Goal: Task Accomplishment & Management: Manage account settings

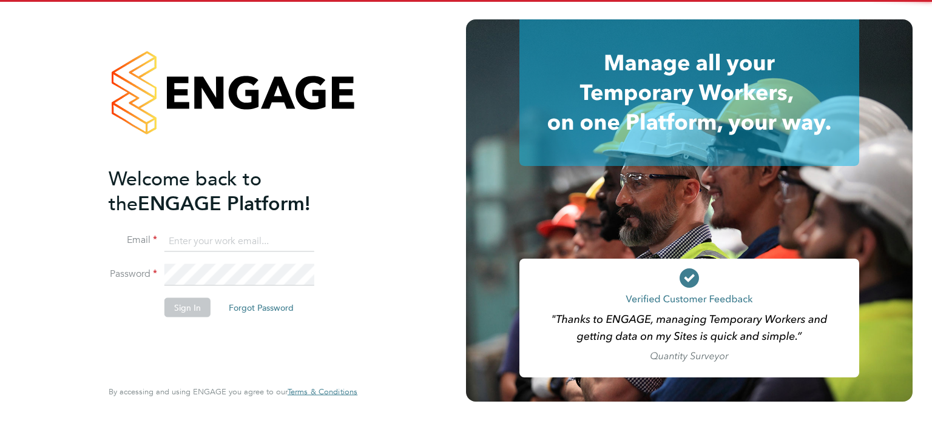
type input "[EMAIL_ADDRESS][DOMAIN_NAME]"
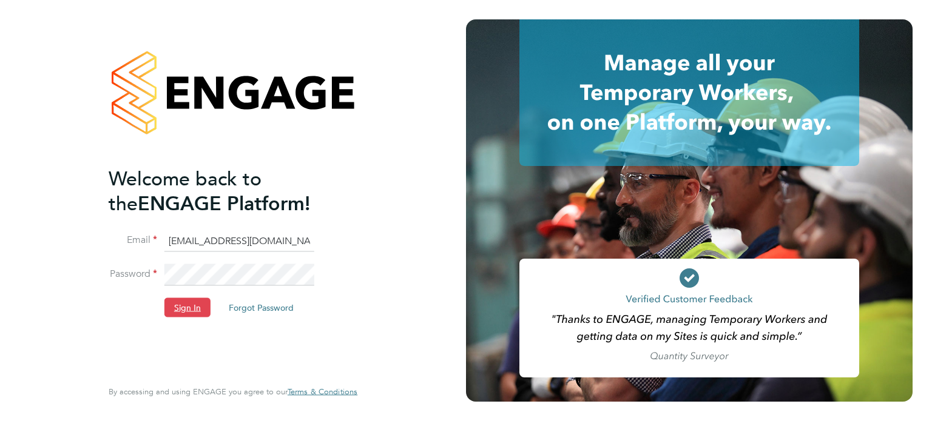
click at [185, 312] on button "Sign In" at bounding box center [187, 307] width 46 height 19
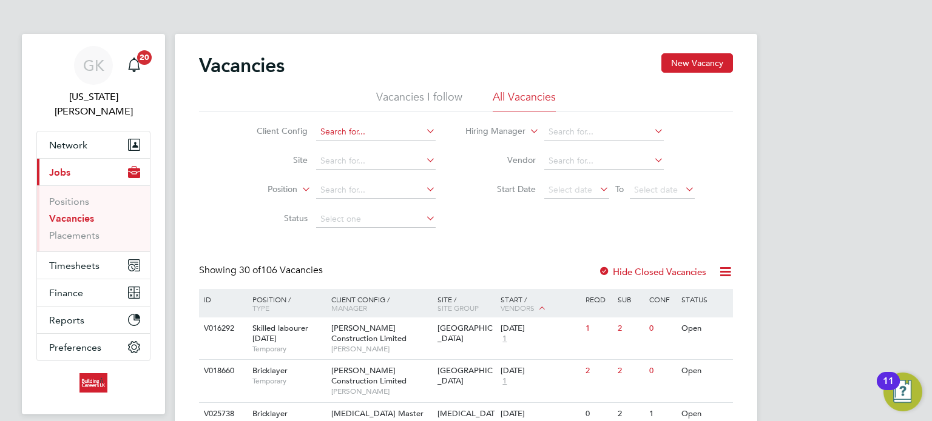
click at [351, 127] on input at bounding box center [375, 132] width 119 height 17
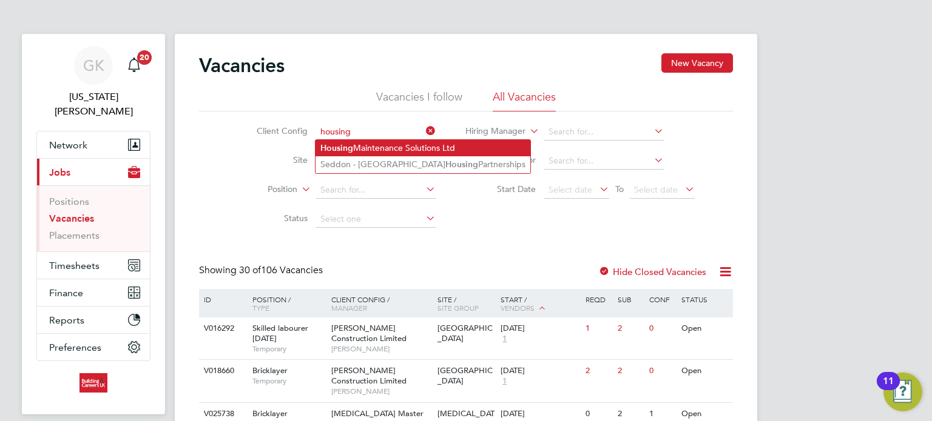
click at [332, 143] on b "Housing" at bounding box center [336, 148] width 33 height 10
type input "Housing Maintenance Solutions Ltd"
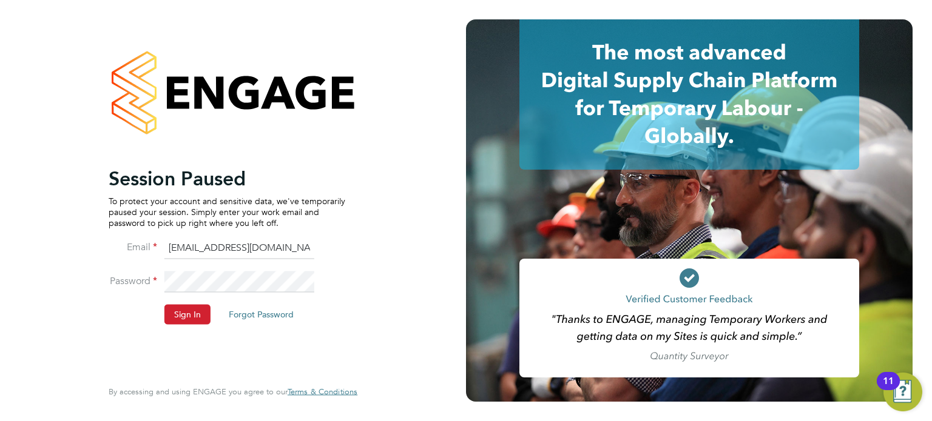
drag, startPoint x: 174, startPoint y: 303, endPoint x: 175, endPoint y: 320, distance: 17.0
click at [173, 303] on li "Password" at bounding box center [227, 288] width 237 height 34
drag, startPoint x: 175, startPoint y: 320, endPoint x: 352, endPoint y: 358, distance: 181.9
click at [175, 320] on button "Sign In" at bounding box center [187, 314] width 46 height 19
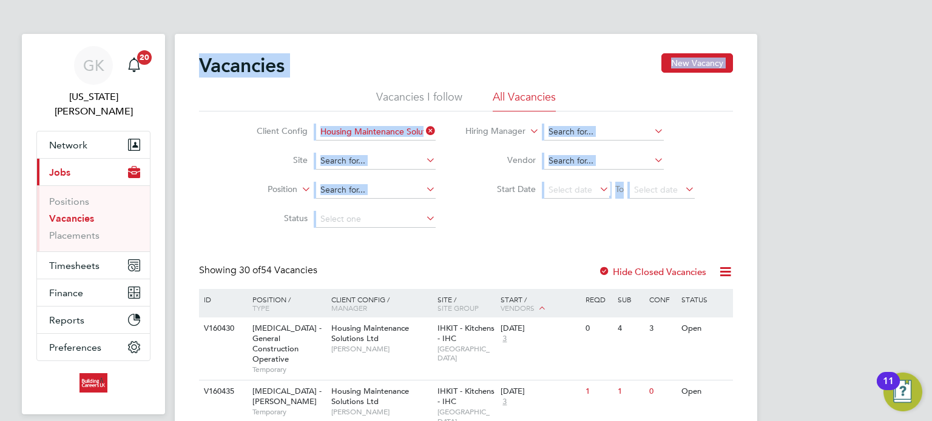
drag, startPoint x: 514, startPoint y: 215, endPoint x: 65, endPoint y: -8, distance: 500.9
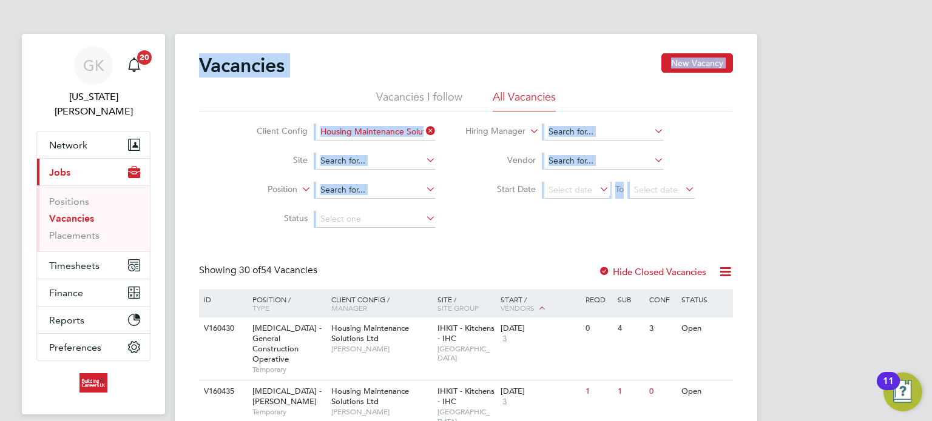
drag, startPoint x: 780, startPoint y: 267, endPoint x: 181, endPoint y: 16, distance: 648.9
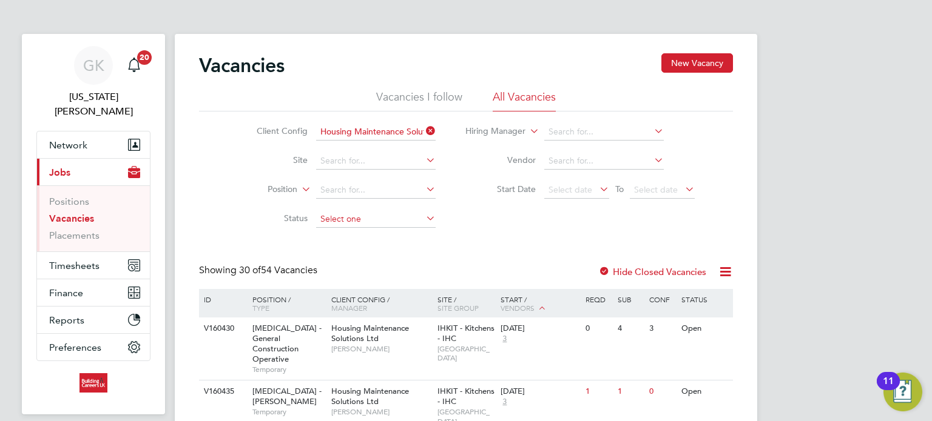
click at [337, 224] on input at bounding box center [375, 219] width 119 height 17
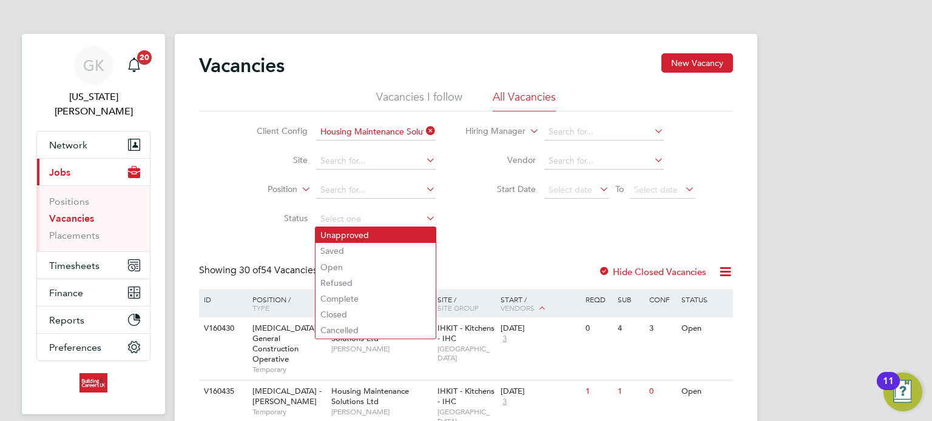
click at [357, 236] on li "Unapproved" at bounding box center [375, 235] width 120 height 16
type input "Unapproved"
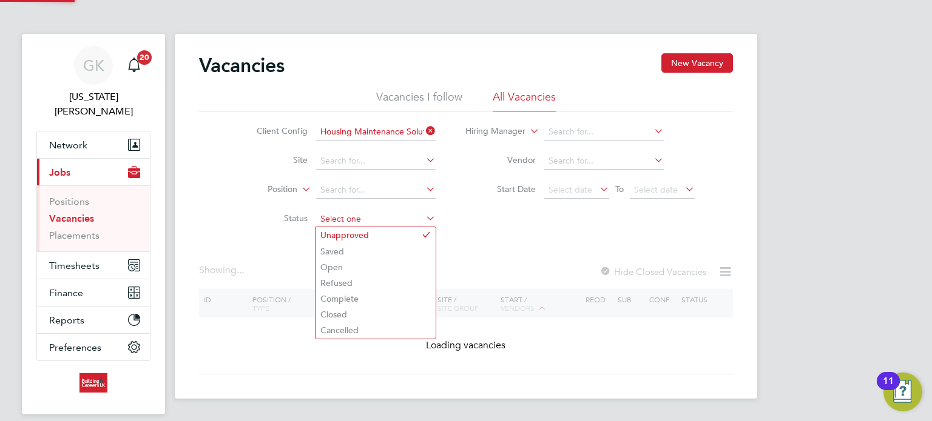
click at [368, 223] on input at bounding box center [375, 219] width 119 height 17
click at [347, 270] on li "Open" at bounding box center [375, 268] width 120 height 16
type input "Open"
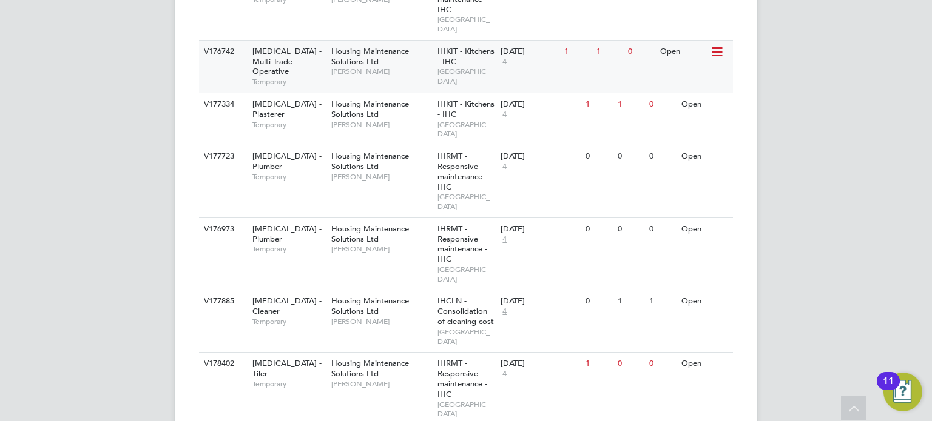
scroll to position [1622, 0]
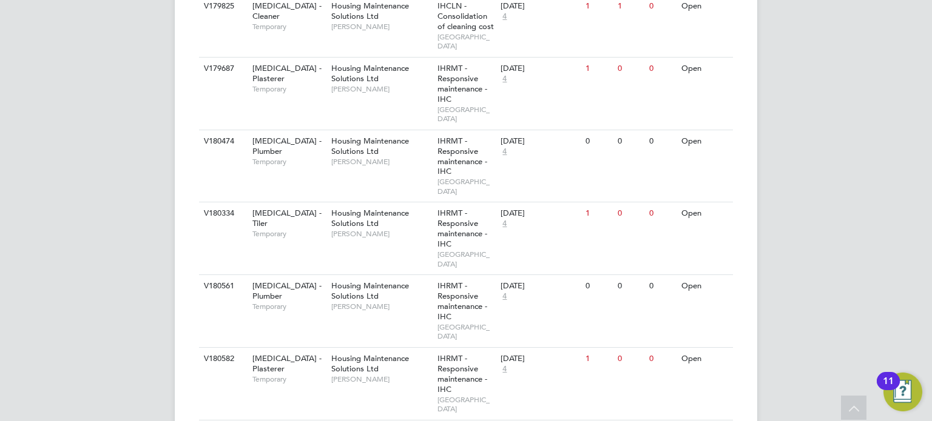
scroll to position [2901, 0]
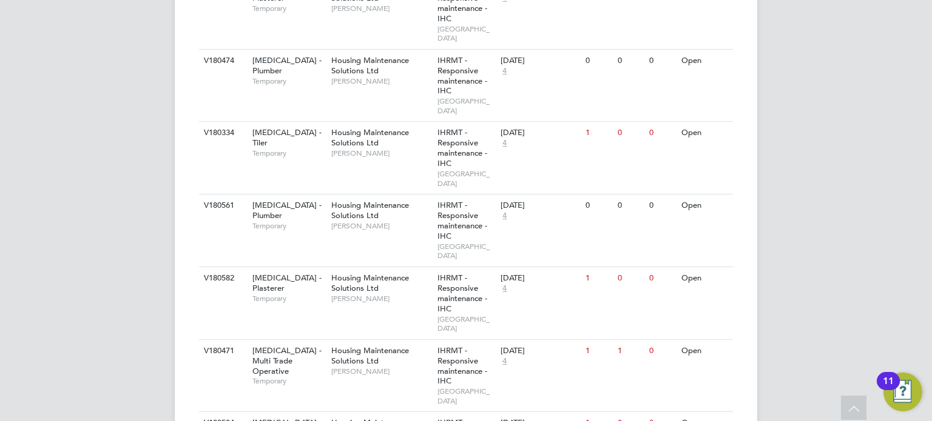
drag, startPoint x: 398, startPoint y: 176, endPoint x: 49, endPoint y: 133, distance: 352.0
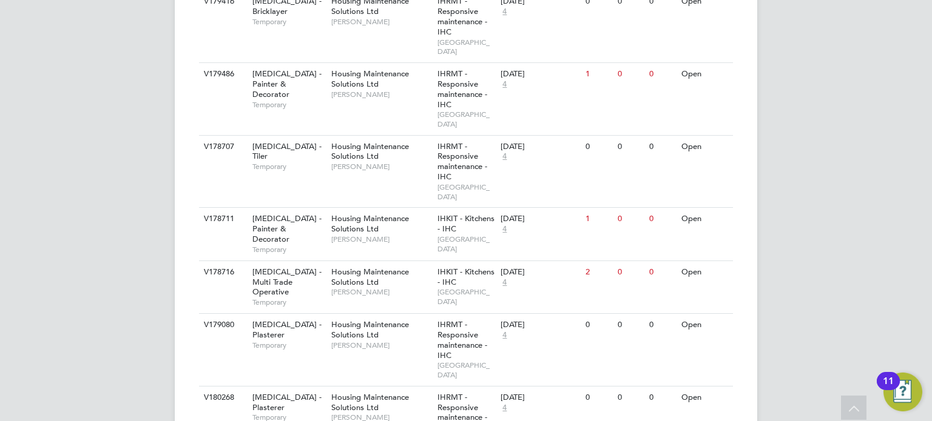
scroll to position [2234, 0]
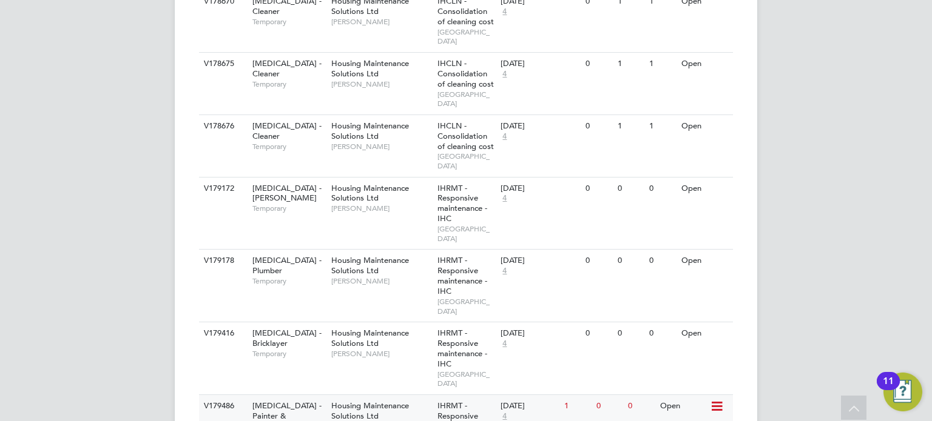
scroll to position [1880, 0]
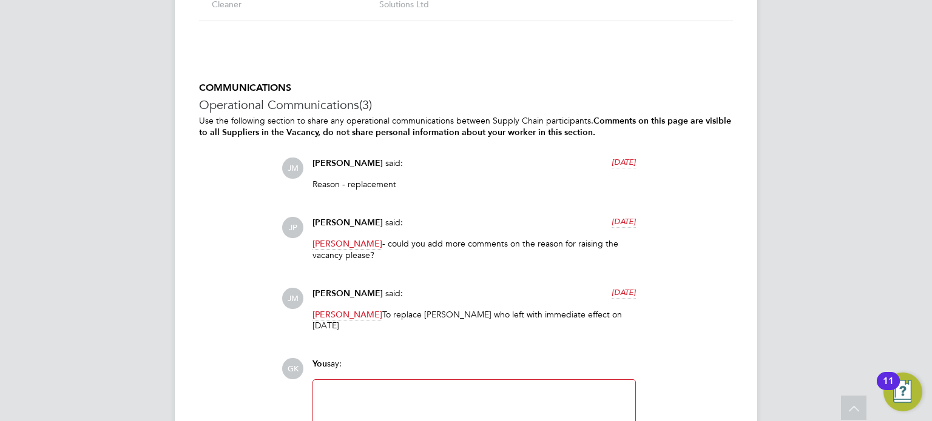
scroll to position [1152, 0]
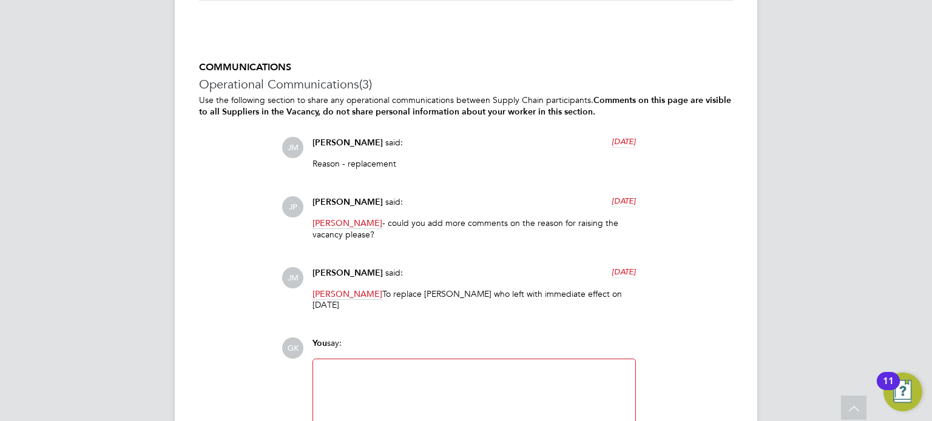
click at [511, 240] on div "[PERSON_NAME] - could you add more comments on the reason for raising the vacan…" at bounding box center [473, 233] width 323 height 31
click at [511, 239] on div "[PERSON_NAME] - could you add more comments on the reason for raising the vacan…" at bounding box center [473, 233] width 323 height 31
click at [511, 239] on p "[PERSON_NAME] - could you add more comments on the reason for raising the vacan…" at bounding box center [473, 229] width 323 height 22
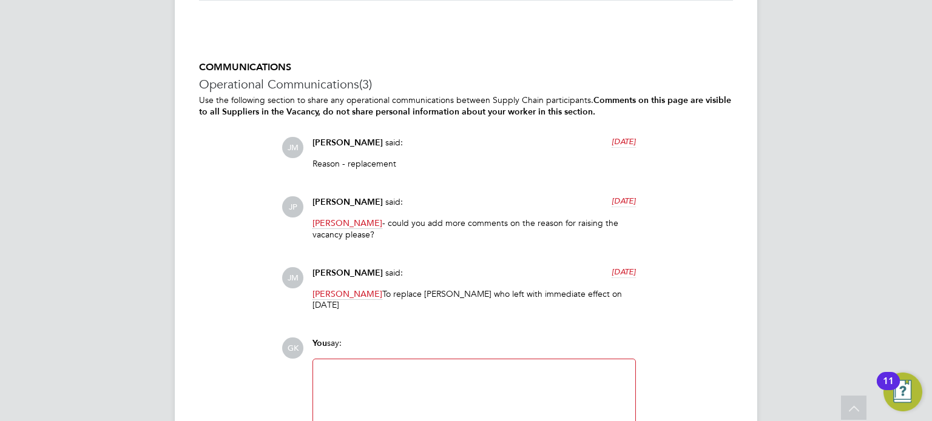
click at [511, 239] on p "[PERSON_NAME] - could you add more comments on the reason for raising the vacan…" at bounding box center [473, 229] width 323 height 22
